Goal: Task Accomplishment & Management: Use online tool/utility

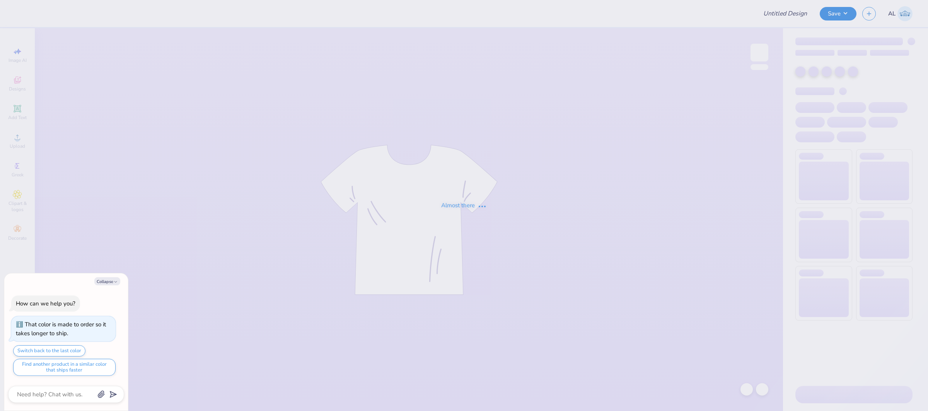
type textarea "x"
type input "FPS239302"
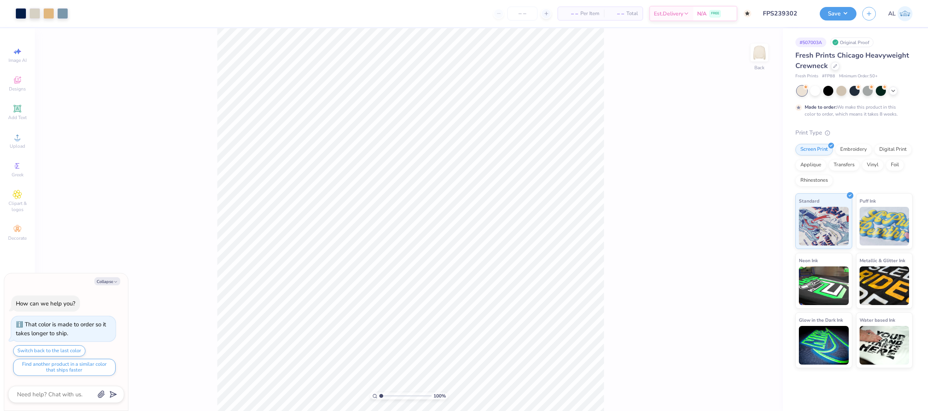
type textarea "x"
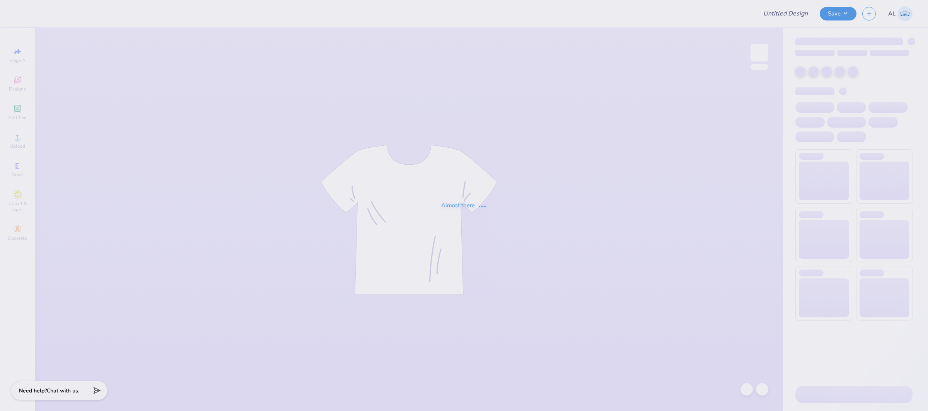
type input "FPS239301"
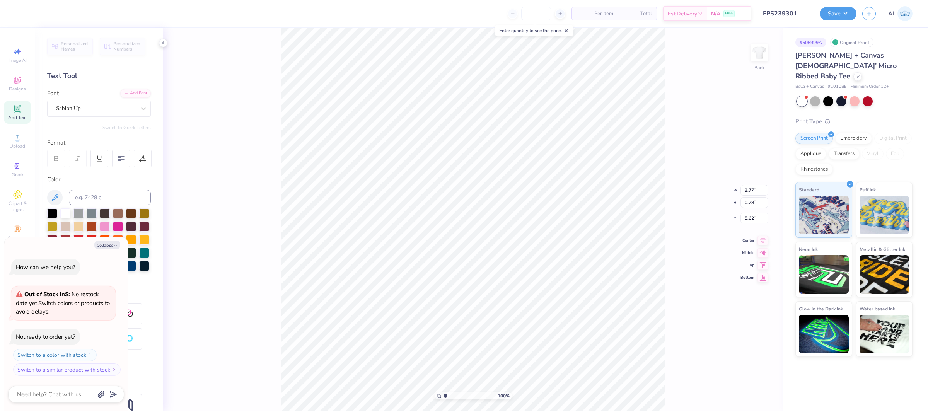
type textarea "x"
type input "3.43"
type textarea "x"
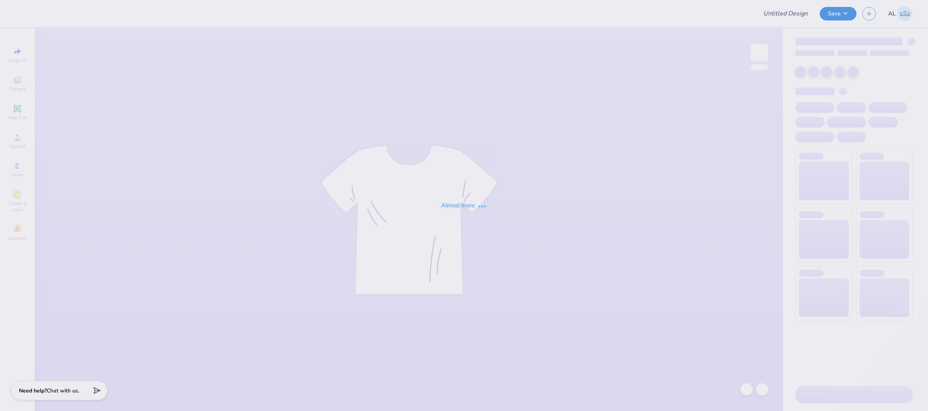
type input "FPS239304"
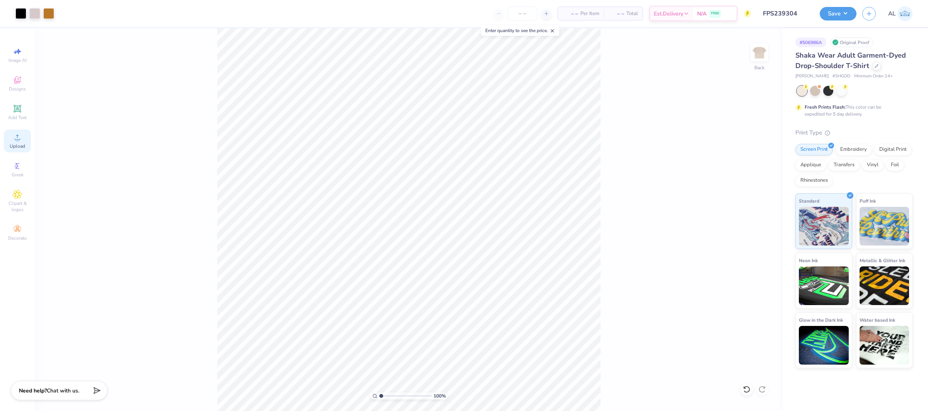
click at [17, 145] on span "Upload" at bounding box center [17, 146] width 15 height 6
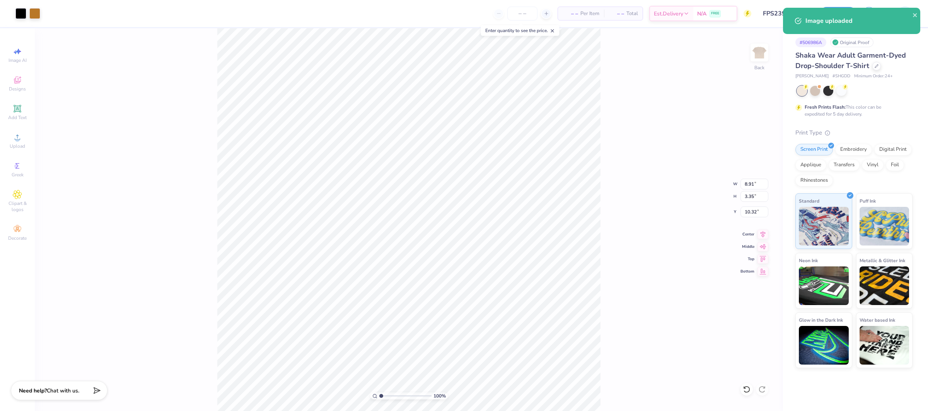
type input "8.91"
type input "3.35"
type input "6.48"
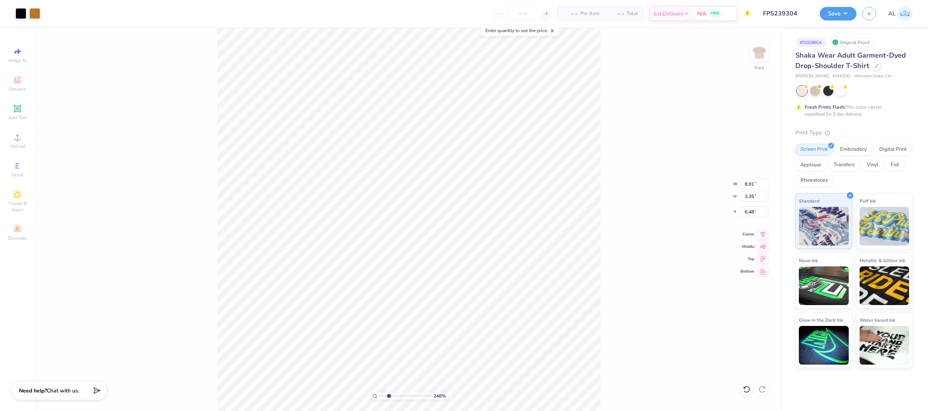
drag, startPoint x: 380, startPoint y: 395, endPoint x: 389, endPoint y: 395, distance: 8.5
type input "2.46"
click at [389, 395] on input "range" at bounding box center [405, 396] width 52 height 7
type input "4.07"
type input "4.85"
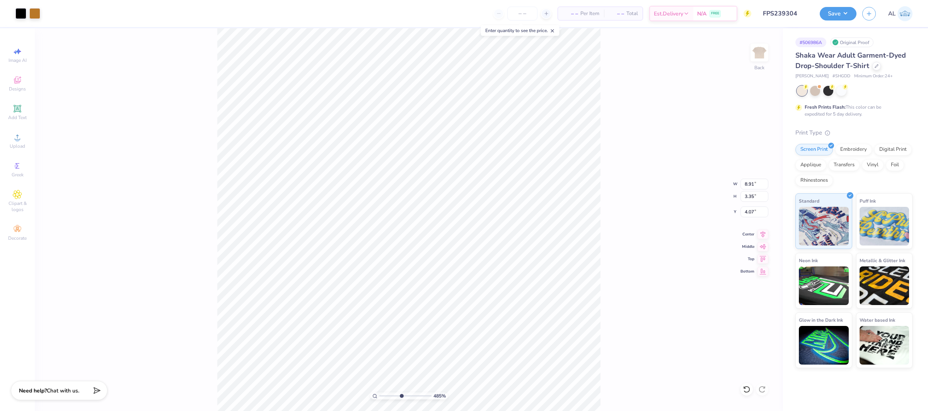
click at [401, 395] on input "range" at bounding box center [405, 396] width 52 height 7
type input "8.95"
type input "3.37"
type input "8.99"
type input "3.38"
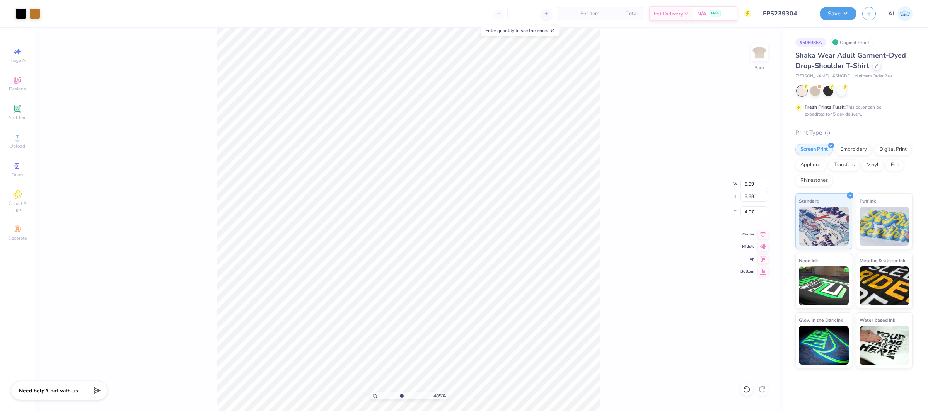
type input "3.00"
type input "9.00"
type input "3.39"
drag, startPoint x: 467, startPoint y: 396, endPoint x: 414, endPoint y: 394, distance: 53.0
click at [466, 396] on li "Send to Back" at bounding box center [480, 400] width 61 height 15
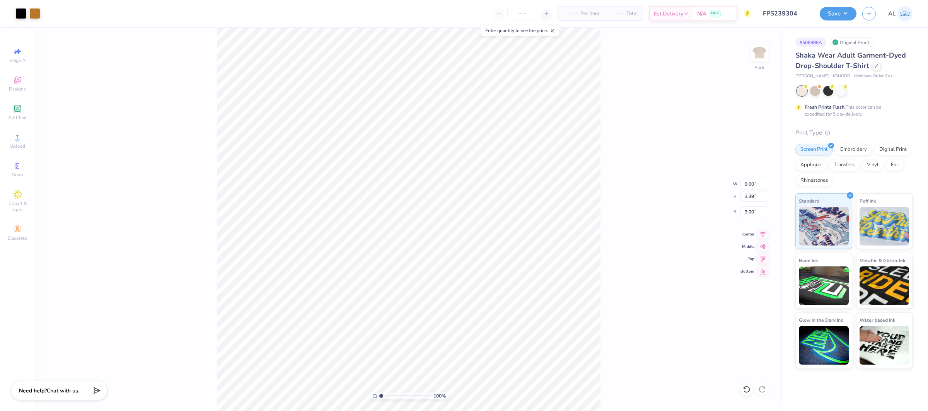
drag, startPoint x: 411, startPoint y: 394, endPoint x: 376, endPoint y: 397, distance: 34.5
click at [376, 397] on div "100 %" at bounding box center [408, 396] width 77 height 7
type input "4.9"
drag, startPoint x: 397, startPoint y: 398, endPoint x: 402, endPoint y: 396, distance: 5.2
click at [402, 396] on input "range" at bounding box center [405, 396] width 52 height 7
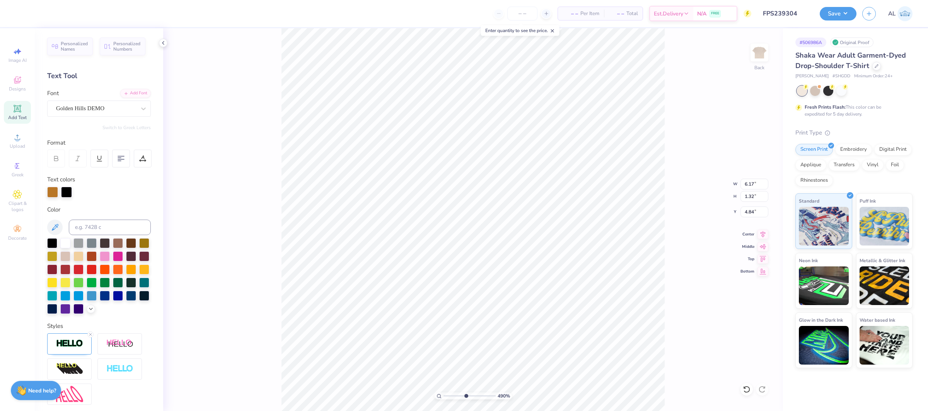
type input "5.06"
type input "6.34"
type input "1.36"
type input "5.03"
type input "6.35"
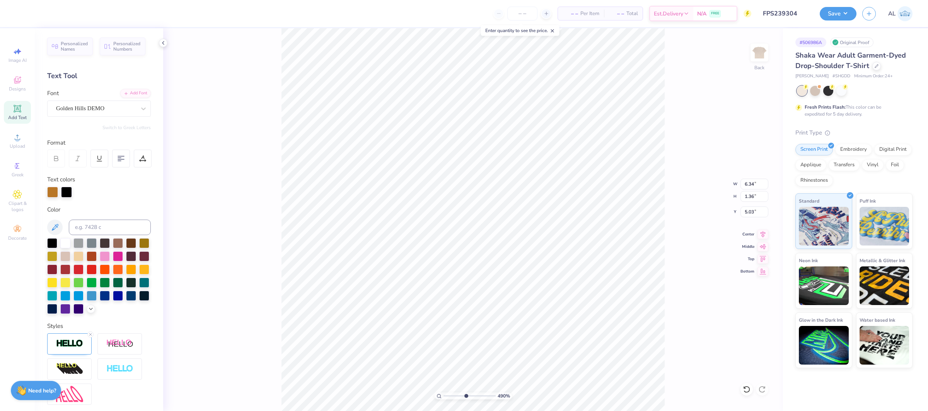
type input "1.28"
type input "5.11"
type input "9.00"
type input "2.75"
type input "3.00"
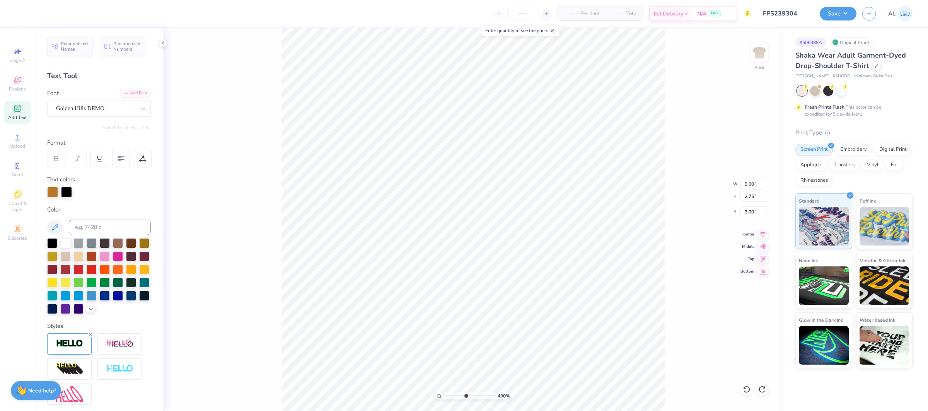
type input "6.36"
type input "1.28"
type input "5.11"
type input "1.26"
type input "5.11"
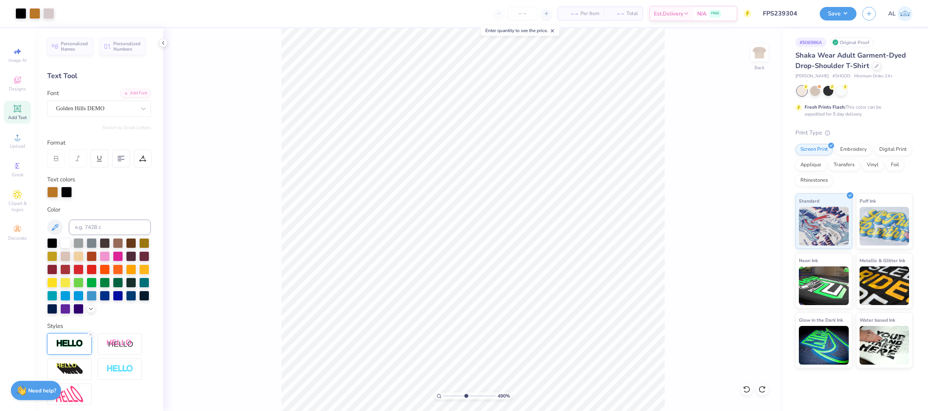
drag, startPoint x: 70, startPoint y: 340, endPoint x: 84, endPoint y: 340, distance: 13.5
click at [70, 340] on img at bounding box center [69, 343] width 27 height 9
click at [15, 135] on icon at bounding box center [17, 137] width 9 height 9
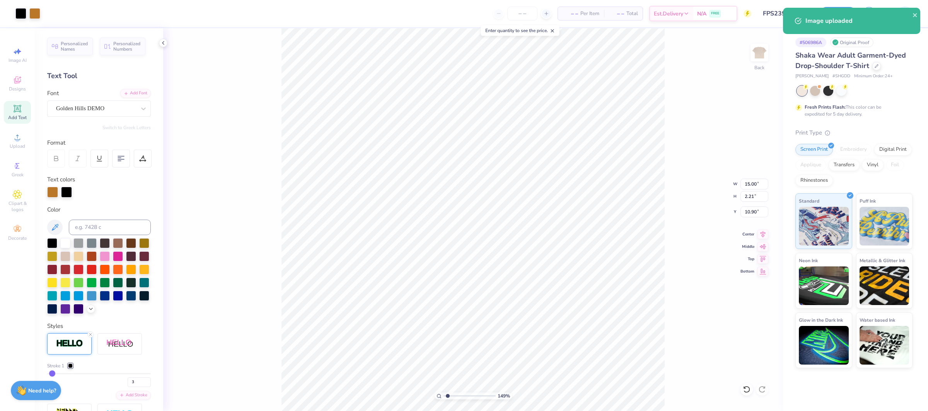
drag, startPoint x: 444, startPoint y: 396, endPoint x: 448, endPoint y: 397, distance: 4.0
type input "1.49"
click at [448, 397] on input "range" at bounding box center [470, 396] width 52 height 7
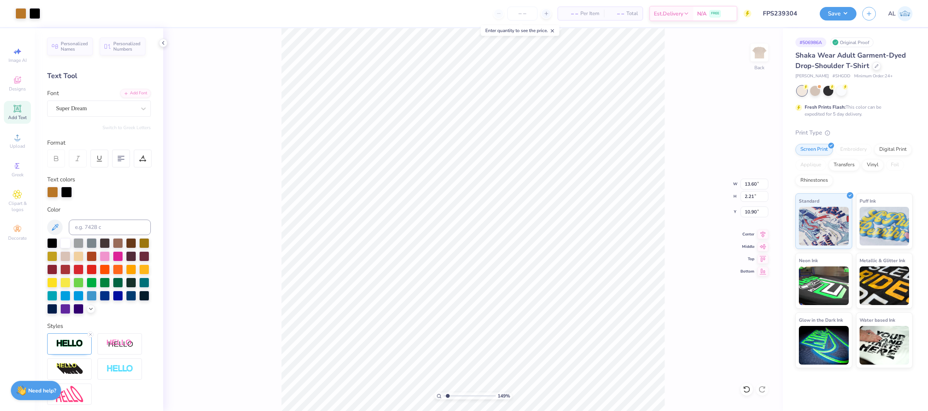
type input "13.57"
type input "11.10"
type input "15.00"
type input "10.90"
click at [64, 348] on img at bounding box center [69, 343] width 27 height 9
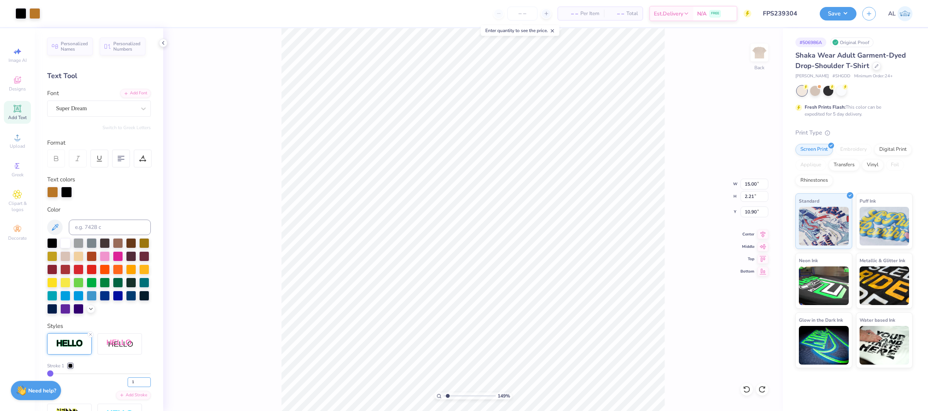
drag, startPoint x: 130, startPoint y: 380, endPoint x: 118, endPoint y: 377, distance: 11.9
click at [118, 379] on div "1" at bounding box center [99, 380] width 104 height 14
type input "3"
type input "2.25"
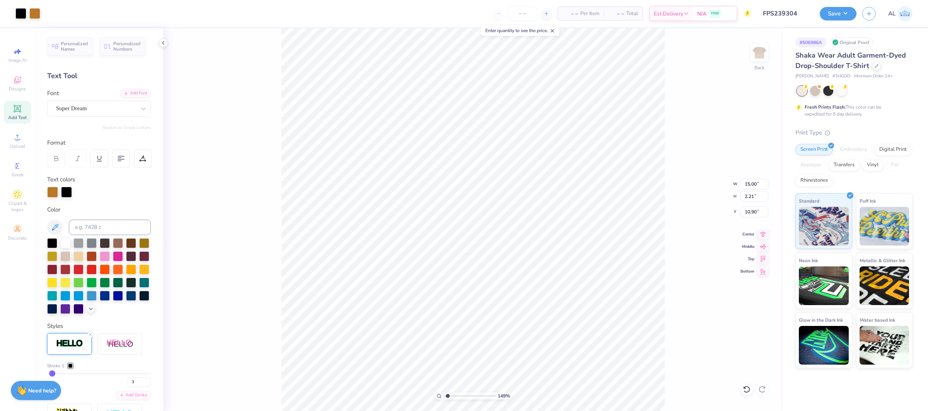
type input "11.08"
click at [86, 104] on div at bounding box center [96, 108] width 80 height 10
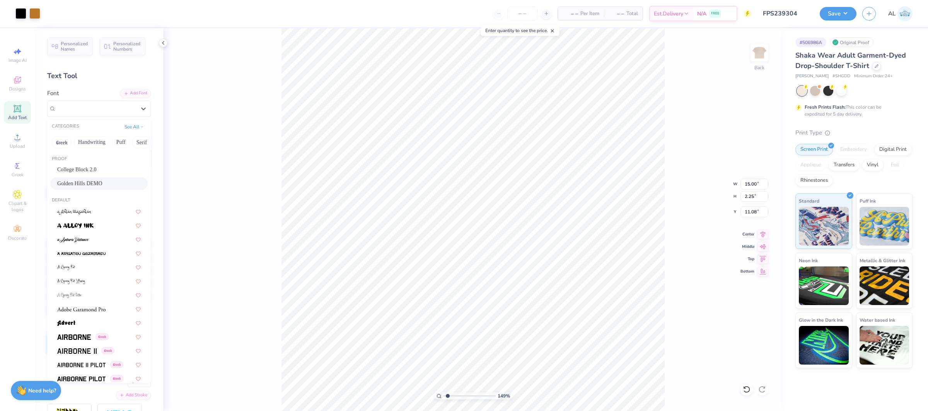
click at [88, 183] on span "Golden Hills DEMO" at bounding box center [79, 183] width 45 height 8
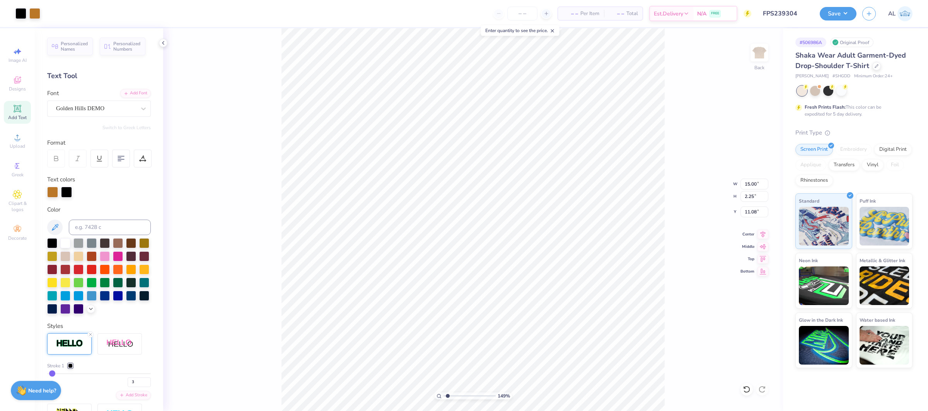
type input "2.41"
type input "11.04"
type input "5.11"
type input "0.82"
type input "7.06"
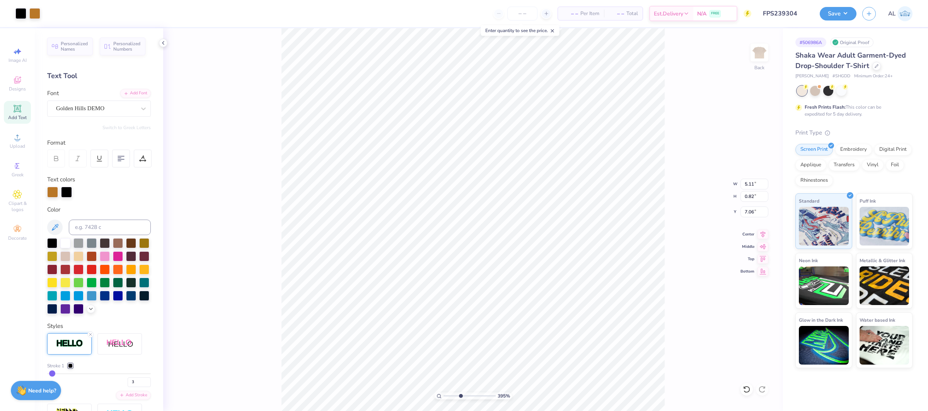
type input "3.95"
click at [461, 394] on input "range" at bounding box center [470, 396] width 52 height 7
type input "5.49"
type input "7.57"
type input "1.21"
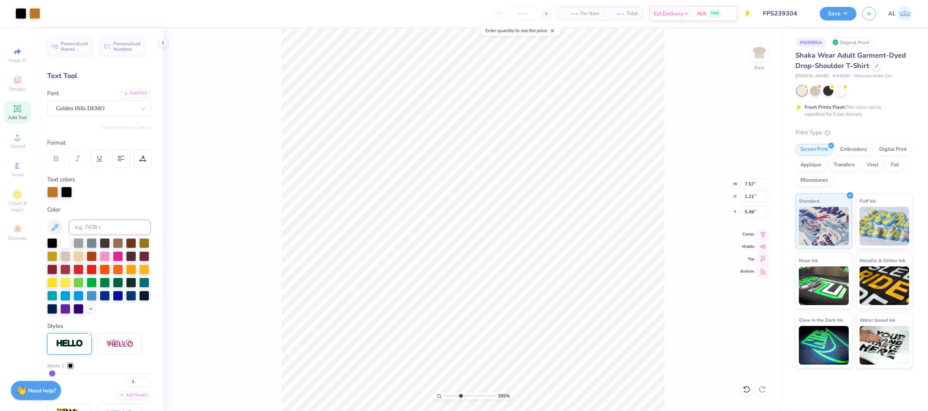
type input "5.50"
type input "5.16"
click at [467, 393] on input "range" at bounding box center [470, 396] width 52 height 7
type input "5.26"
type input "10"
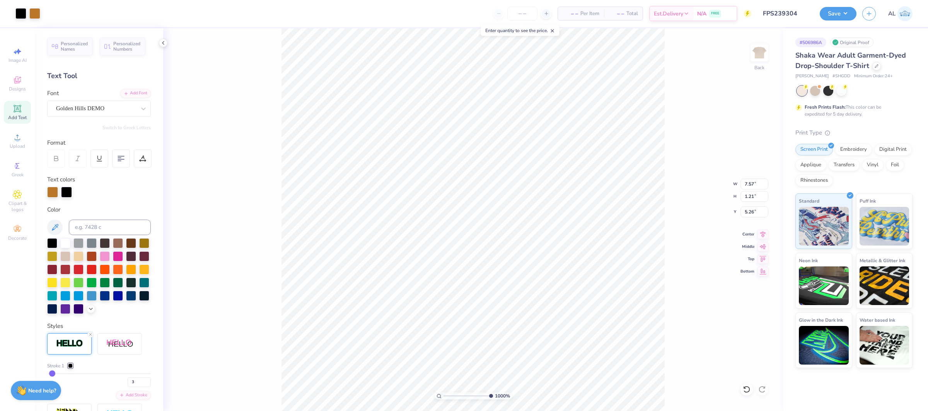
click at [518, 397] on div "1000 %" at bounding box center [473, 219] width 383 height 383
type input "7.61"
type input "1.22"
type input "7.61"
type input "5.25"
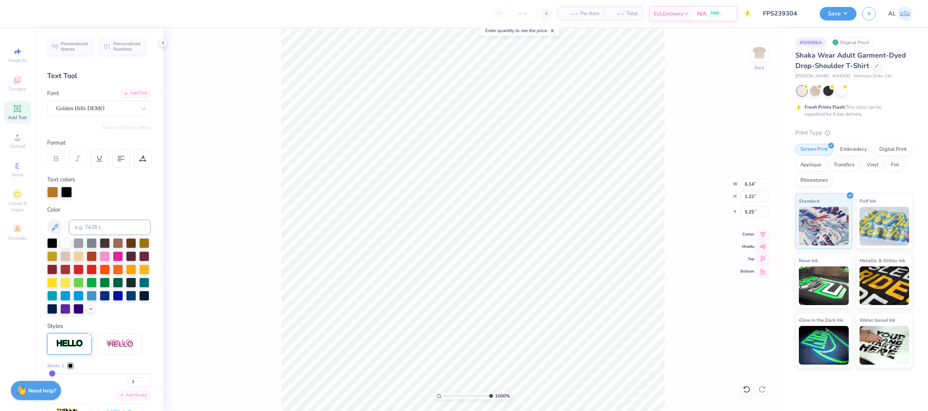
type input "5.17"
type input "6.36"
type input "1.26"
type input "5.15"
click at [135, 380] on input "3" at bounding box center [139, 382] width 23 height 10
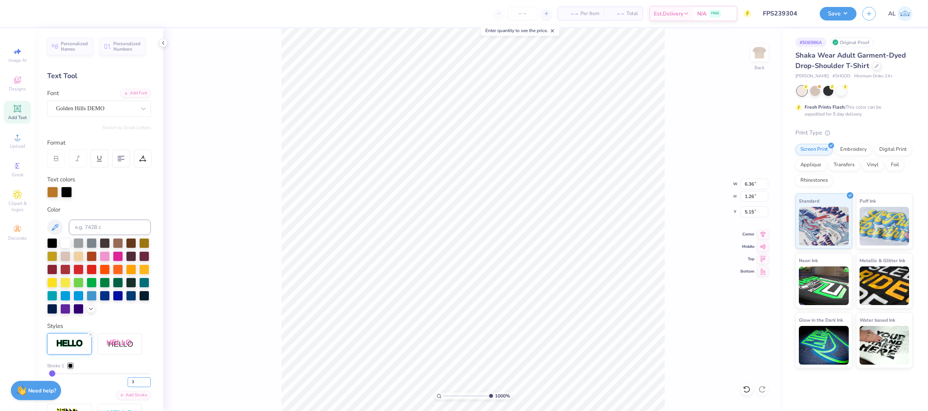
click at [135, 380] on input "3" at bounding box center [139, 382] width 23 height 10
type input "2"
type input "6.34"
type input "1.25"
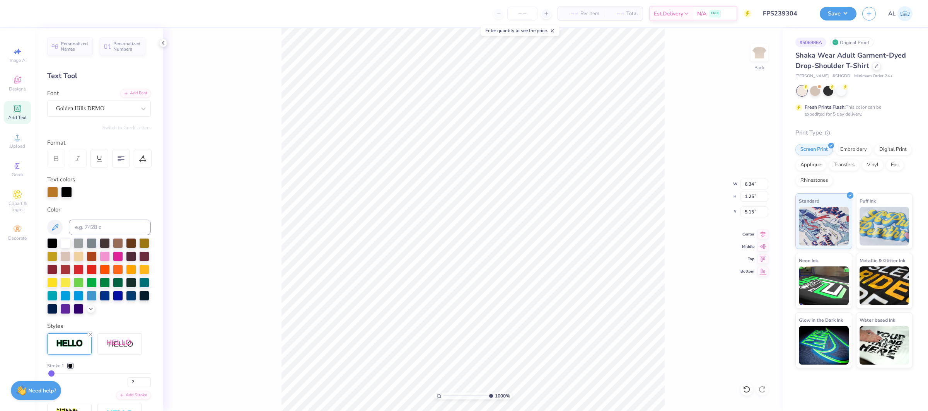
type input "5.13"
type input "6.36"
type input "1.26"
click at [439, 392] on div "100 %" at bounding box center [473, 219] width 383 height 383
type input "2.5"
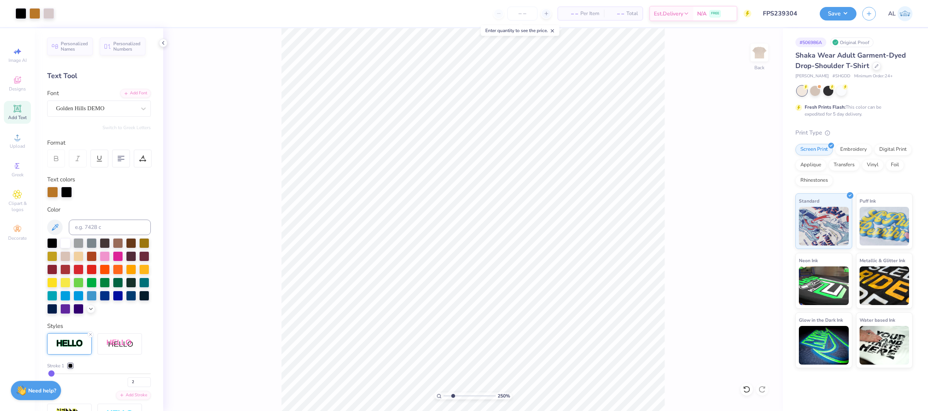
drag, startPoint x: 450, startPoint y: 396, endPoint x: 454, endPoint y: 393, distance: 5.0
click at [453, 396] on input "range" at bounding box center [470, 396] width 52 height 7
type input "7.80"
type input "1"
click at [402, 392] on div "100 %" at bounding box center [473, 219] width 383 height 383
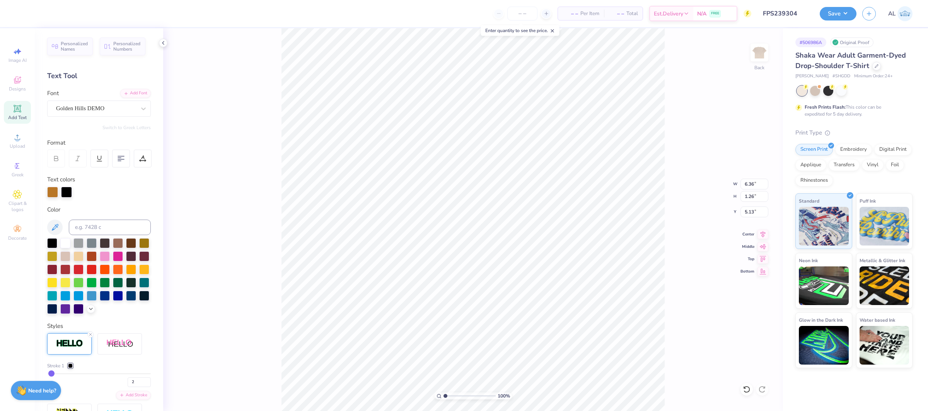
type input "9.00"
type input "3.39"
type input "3.00"
click at [524, 321] on li "Bring to Front" at bounding box center [511, 317] width 61 height 15
click at [764, 236] on icon at bounding box center [763, 233] width 11 height 9
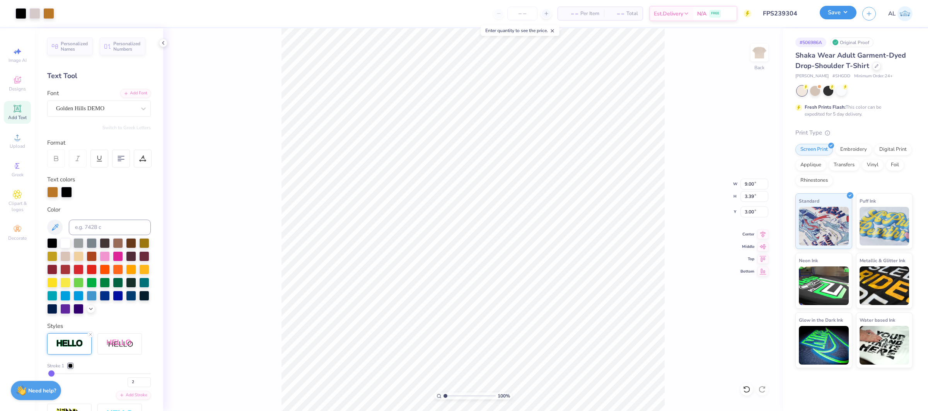
click at [834, 18] on button "Save" at bounding box center [838, 13] width 37 height 14
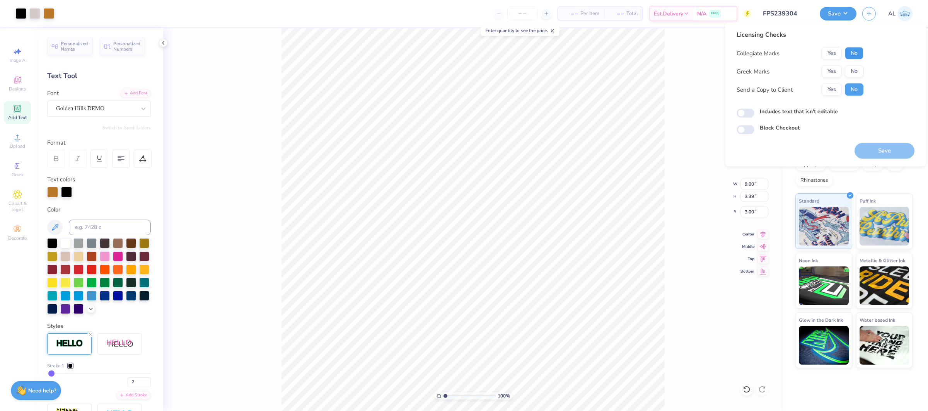
click at [858, 55] on button "No" at bounding box center [854, 53] width 19 height 12
click at [855, 70] on button "No" at bounding box center [854, 71] width 19 height 12
click at [879, 149] on button "Save" at bounding box center [885, 151] width 60 height 16
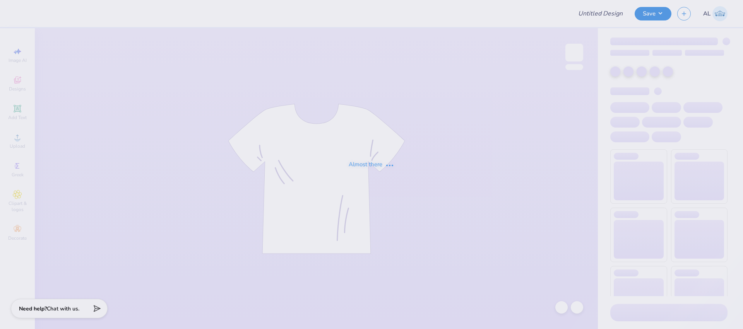
type input "FPS239304"
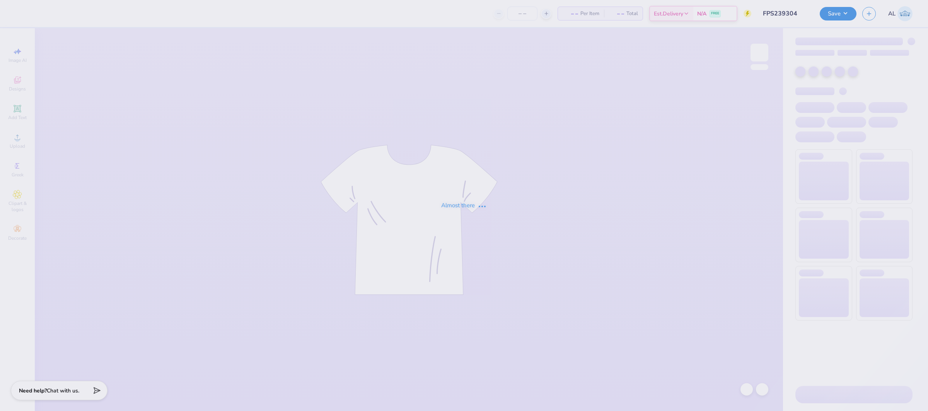
type input "FPS239304"
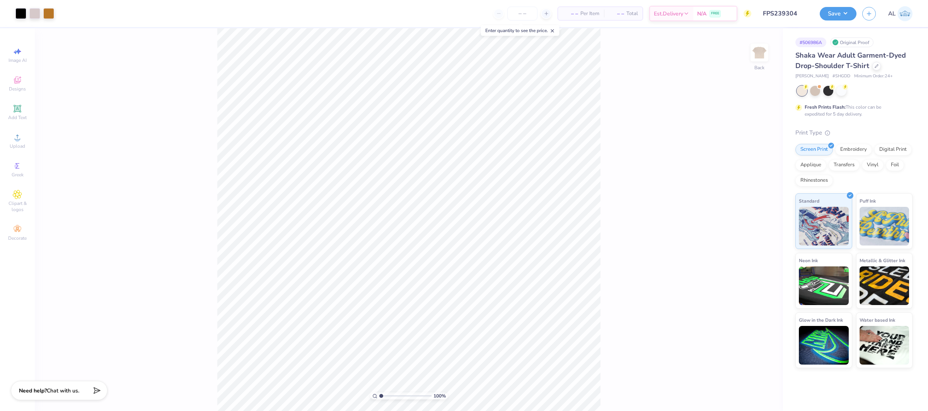
click at [838, 6] on div "Save AL" at bounding box center [874, 13] width 108 height 27
click at [837, 12] on button "Save" at bounding box center [838, 13] width 37 height 14
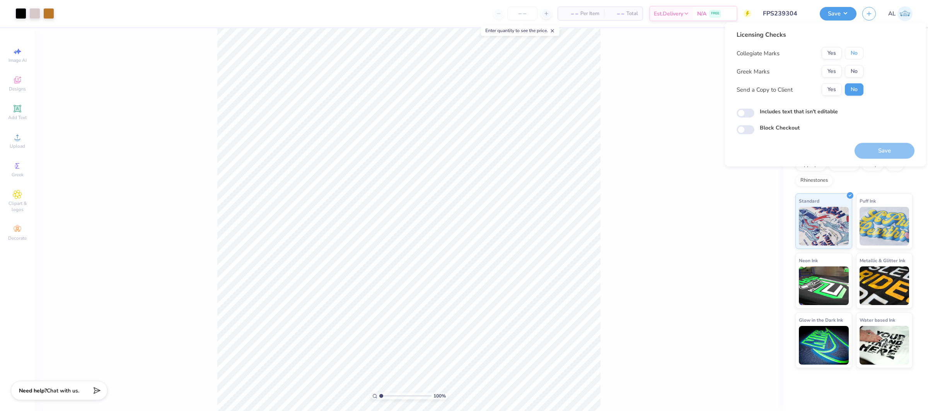
drag, startPoint x: 852, startPoint y: 54, endPoint x: 843, endPoint y: 62, distance: 12.4
click at [852, 54] on button "No" at bounding box center [854, 53] width 19 height 12
click at [834, 66] on button "Yes" at bounding box center [832, 71] width 20 height 12
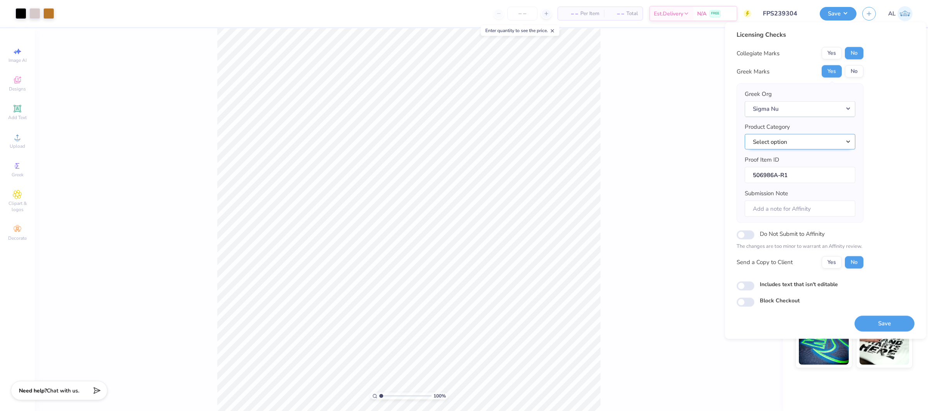
click at [824, 146] on button "Select option" at bounding box center [800, 142] width 111 height 16
click at [794, 215] on link "Short sleeve t-shirts" at bounding box center [800, 221] width 104 height 13
click at [884, 324] on button "Save" at bounding box center [885, 324] width 60 height 16
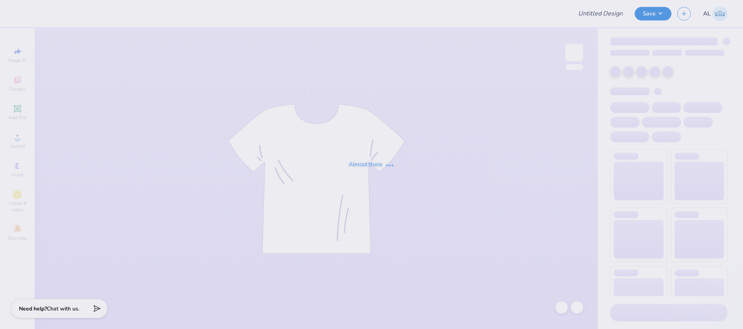
type input "FPS239305"
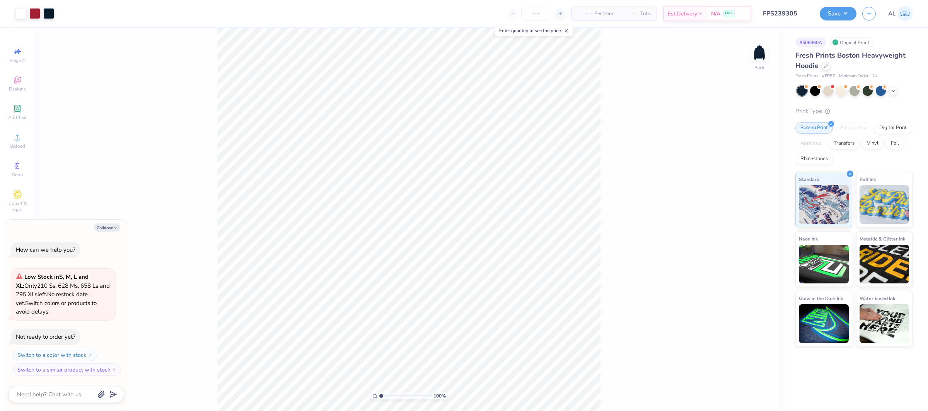
type textarea "x"
